Goal: Transaction & Acquisition: Purchase product/service

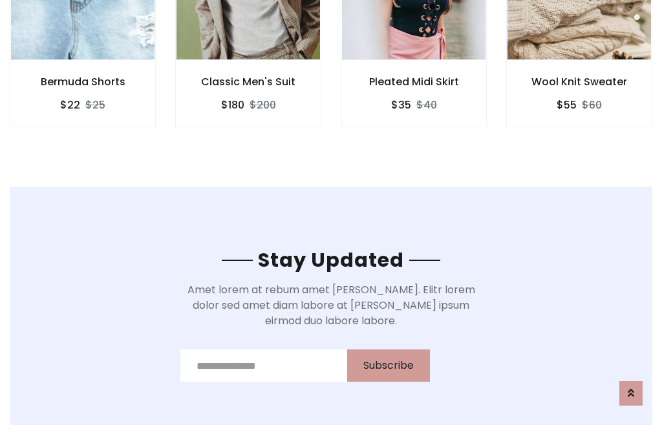
scroll to position [1948, 0]
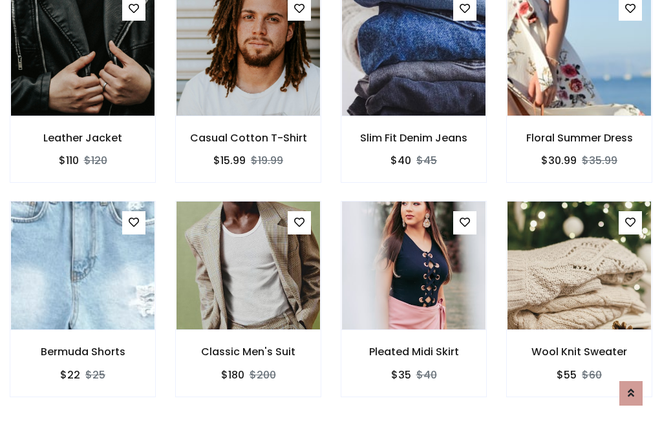
click at [331, 212] on div "Pleated Midi Skirt $35 $40" at bounding box center [414, 308] width 166 height 214
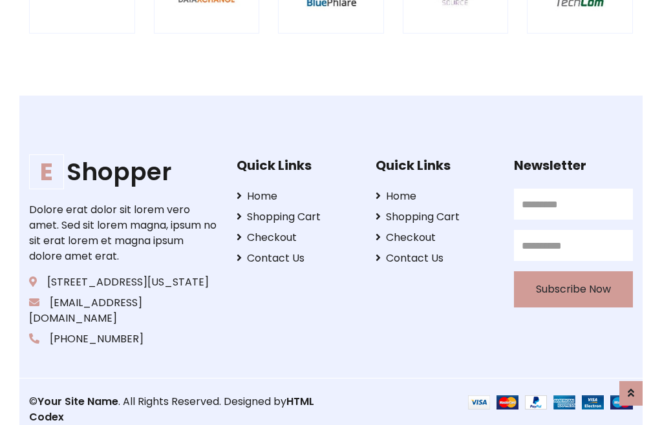
scroll to position [2462, 0]
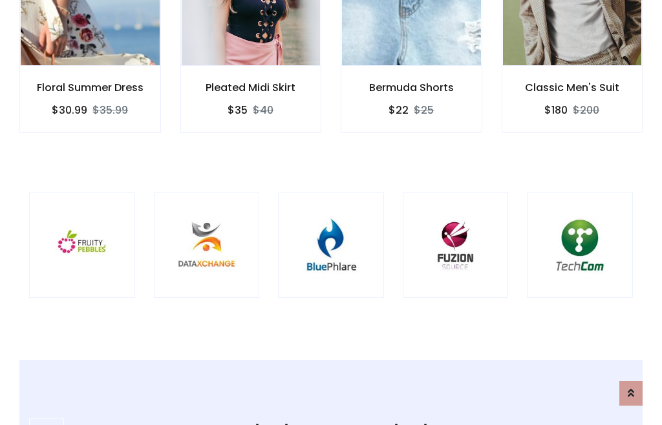
click at [331, 213] on img at bounding box center [331, 246] width 74 height 74
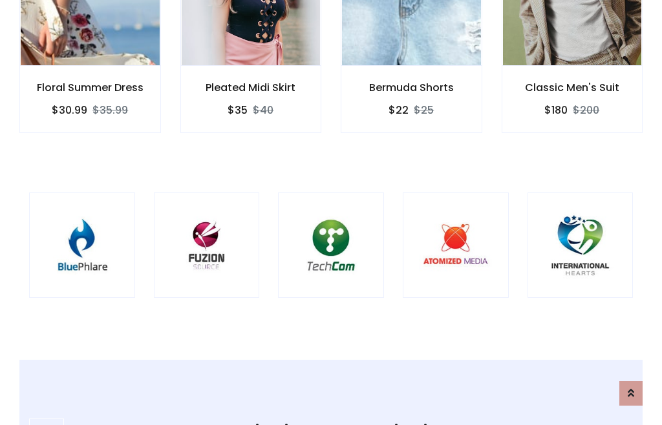
click at [331, 213] on img at bounding box center [331, 246] width 74 height 74
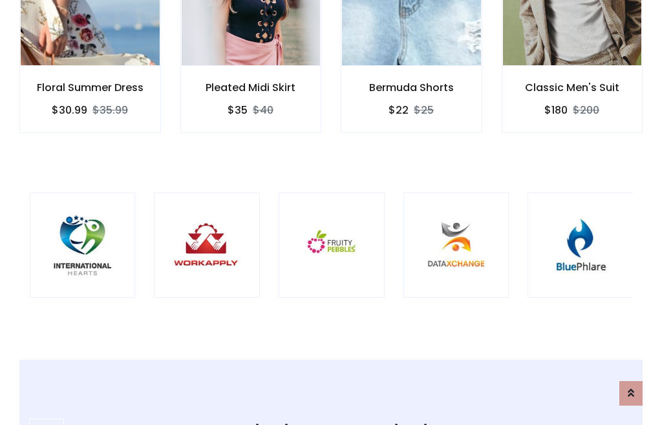
click at [331, 213] on img at bounding box center [332, 246] width 74 height 74
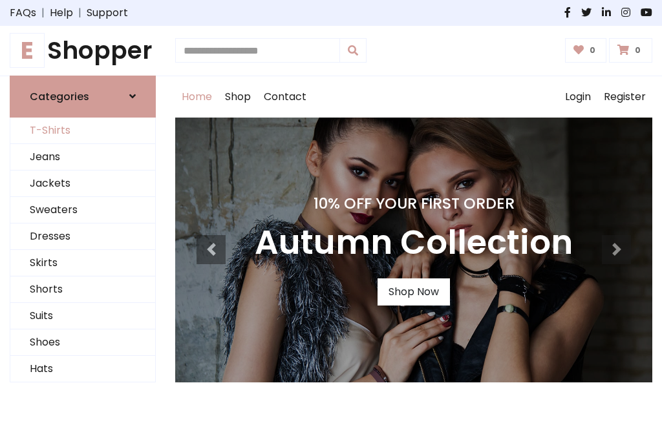
click at [83, 131] on link "T-Shirts" at bounding box center [82, 131] width 145 height 27
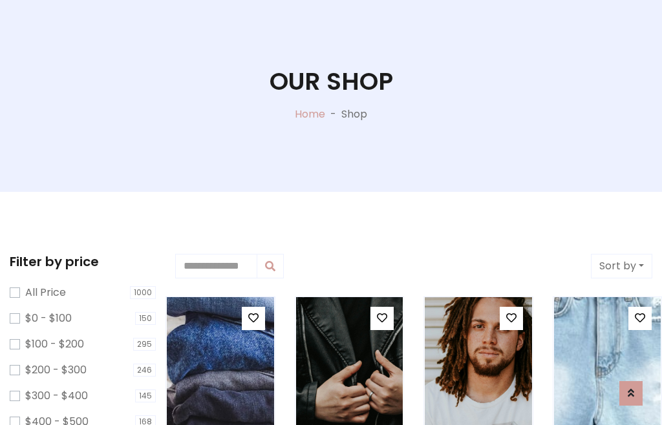
scroll to position [66, 0]
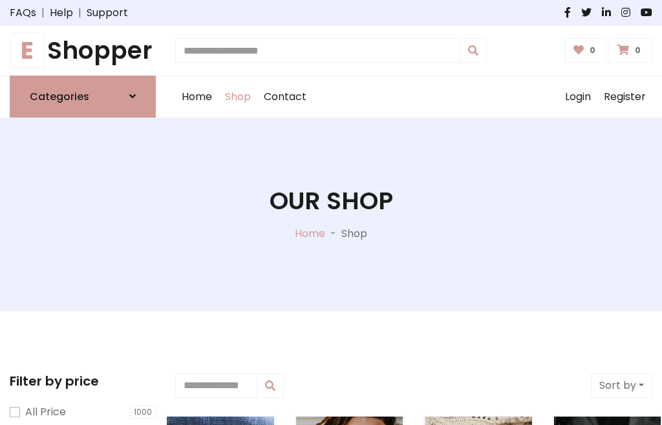
click at [83, 50] on h1 "E Shopper" at bounding box center [83, 50] width 146 height 29
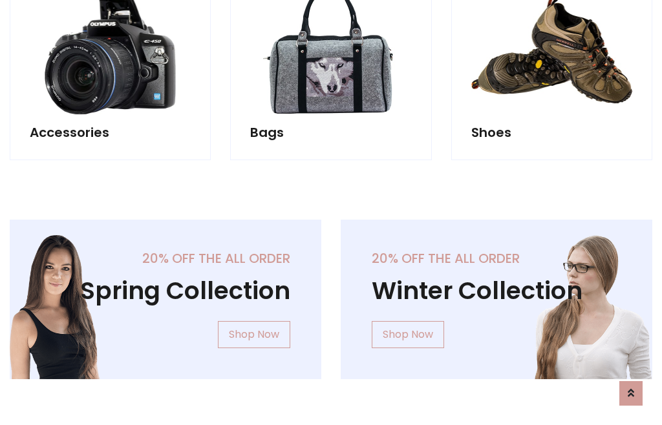
scroll to position [1256, 0]
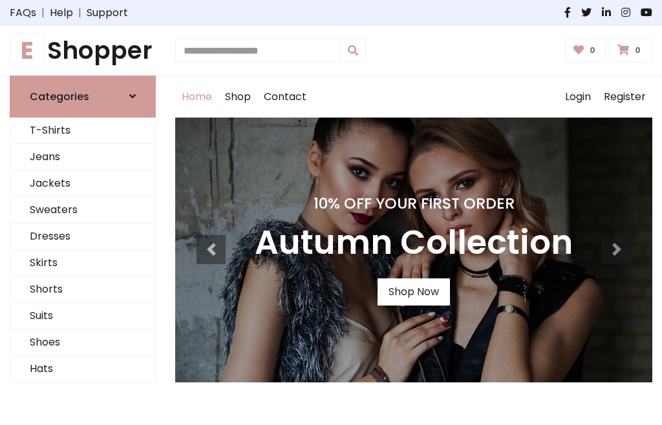
scroll to position [424, 0]
